Goal: Check status: Check status

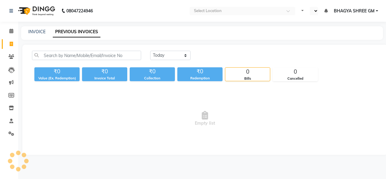
select select "en"
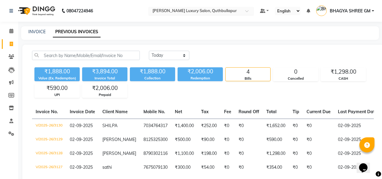
click at [221, 11] on input "text" at bounding box center [195, 11] width 88 height 6
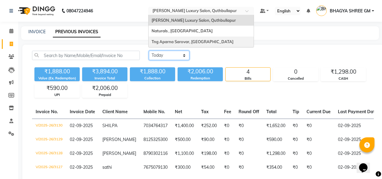
click at [173, 54] on select "Today Yesterday Custom Range" at bounding box center [169, 55] width 40 height 9
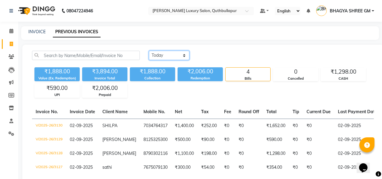
select select "range"
click at [149, 51] on select "Today Yesterday Custom Range" at bounding box center [169, 55] width 40 height 9
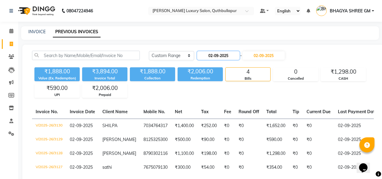
click at [206, 54] on input "02-09-2025" at bounding box center [218, 55] width 42 height 8
select select "9"
select select "2025"
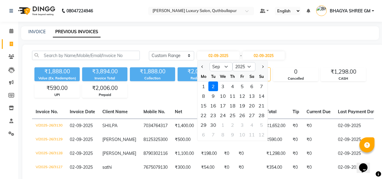
click at [205, 64] on div at bounding box center [203, 67] width 12 height 10
click at [200, 67] on button "Previous month" at bounding box center [202, 67] width 5 height 10
select select "8"
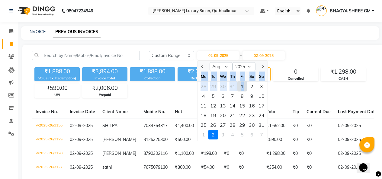
drag, startPoint x: 242, startPoint y: 84, endPoint x: 269, endPoint y: 65, distance: 32.4
click at [269, 65] on div "Today Yesterday Custom Range 02-09-2025 Jan Feb Mar Apr May Jun Jul Aug Sep Oct…" at bounding box center [261, 58] width 234 height 14
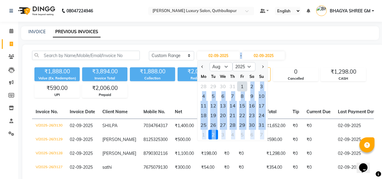
click at [282, 60] on div "Today Yesterday Custom Range 02-09-2025 Jan Feb Mar Apr May Jun Jul Aug Sep Oct…" at bounding box center [261, 58] width 234 height 14
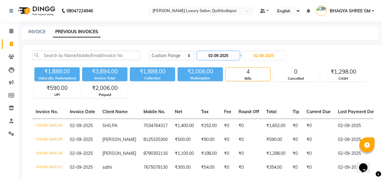
click at [200, 53] on input "02-09-2025" at bounding box center [218, 55] width 42 height 8
select select "9"
select select "2025"
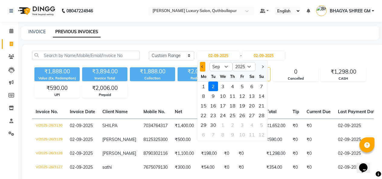
click at [201, 63] on button "Previous month" at bounding box center [202, 67] width 5 height 10
select select "8"
click at [243, 84] on div "1" at bounding box center [242, 86] width 10 height 10
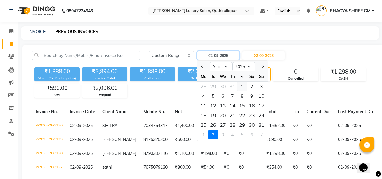
type input "01-08-2025"
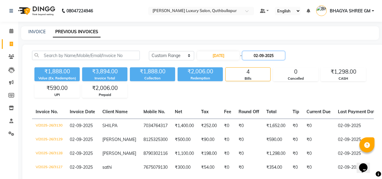
click at [265, 56] on input "02-09-2025" at bounding box center [263, 55] width 42 height 8
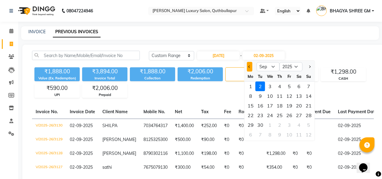
click at [248, 68] on button "Previous month" at bounding box center [249, 67] width 5 height 10
select select "8"
click at [307, 129] on div "31" at bounding box center [309, 125] width 10 height 10
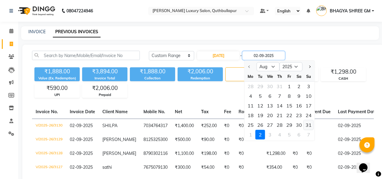
type input "[DATE]"
